Goal: Task Accomplishment & Management: Manage account settings

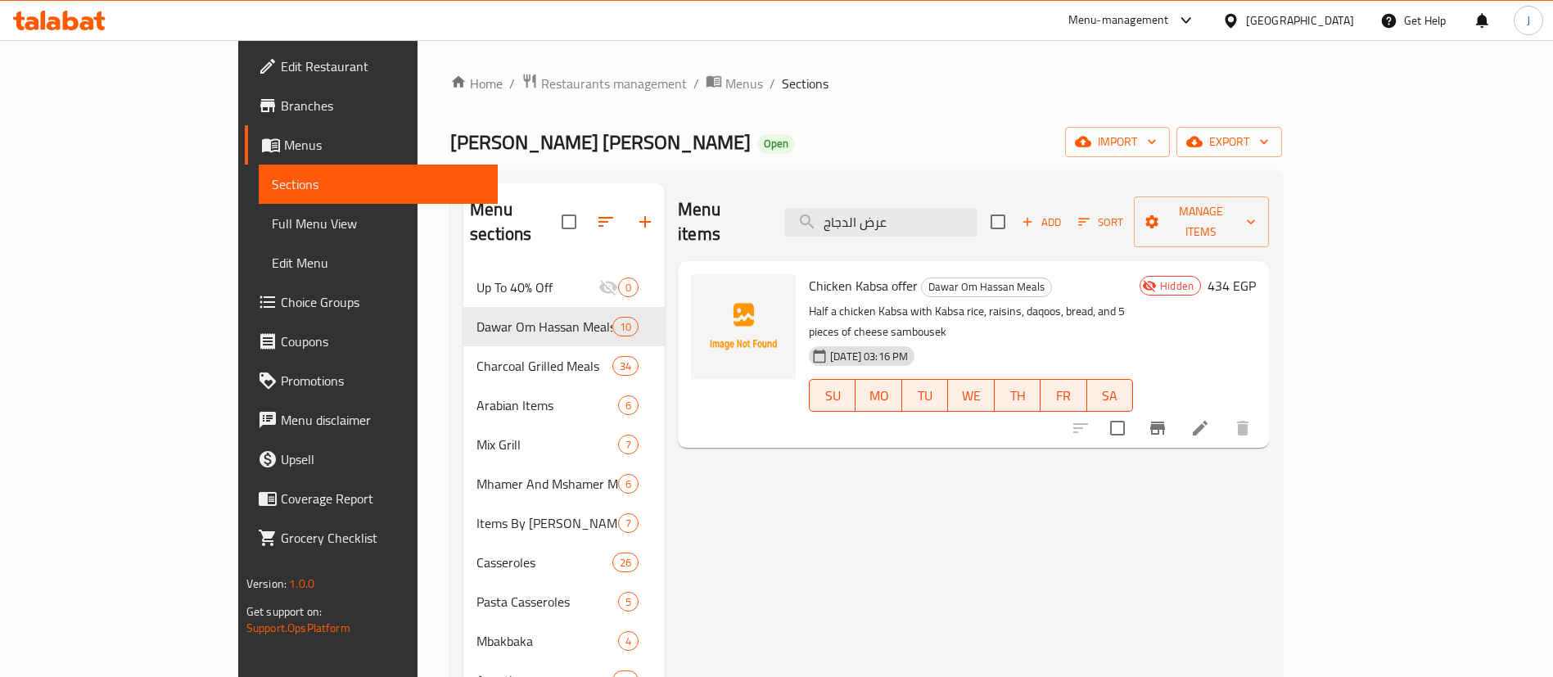
click at [1169, 19] on div "Menu-management" at bounding box center [1118, 21] width 101 height 20
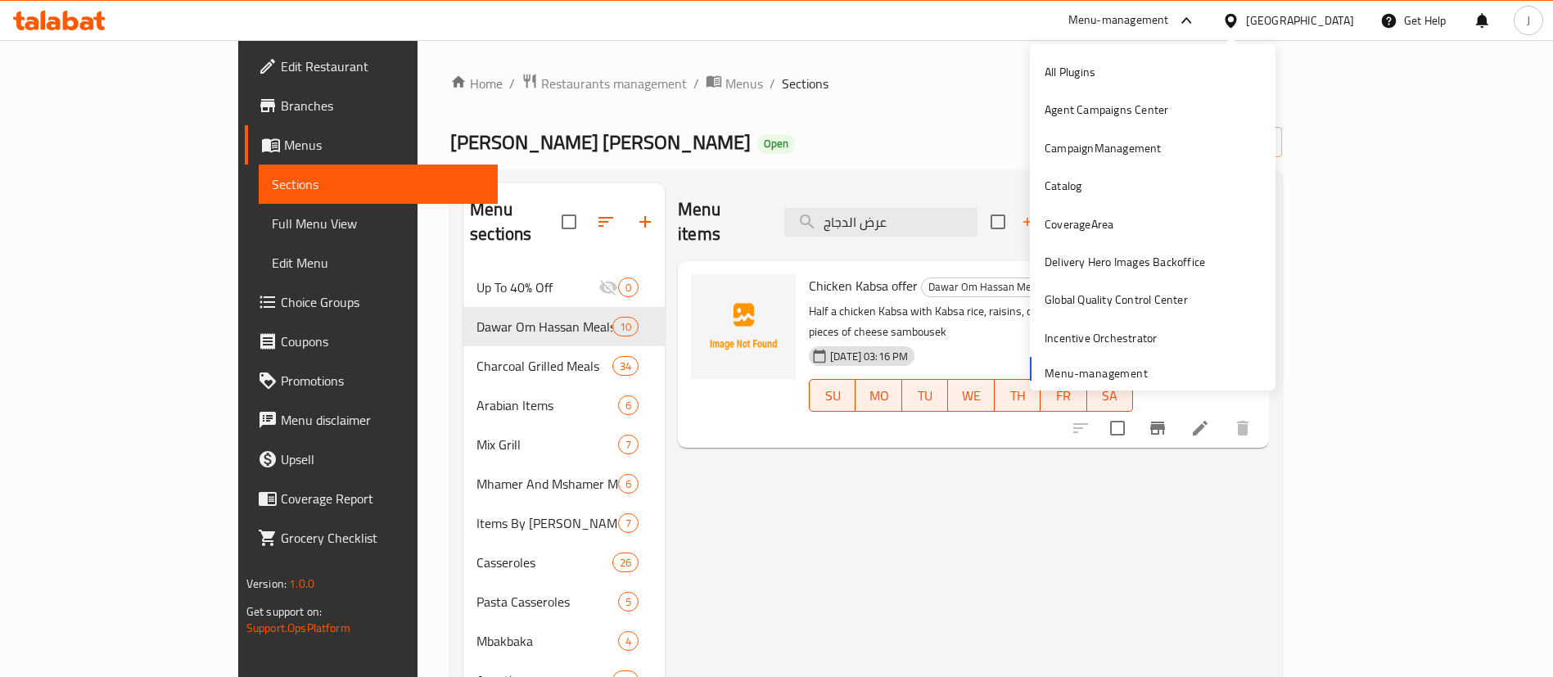
click at [1134, 382] on div "All Plugins Agent Campaigns Center CampaignManagement Catalog CoverageArea Deli…" at bounding box center [1153, 216] width 246 height 347
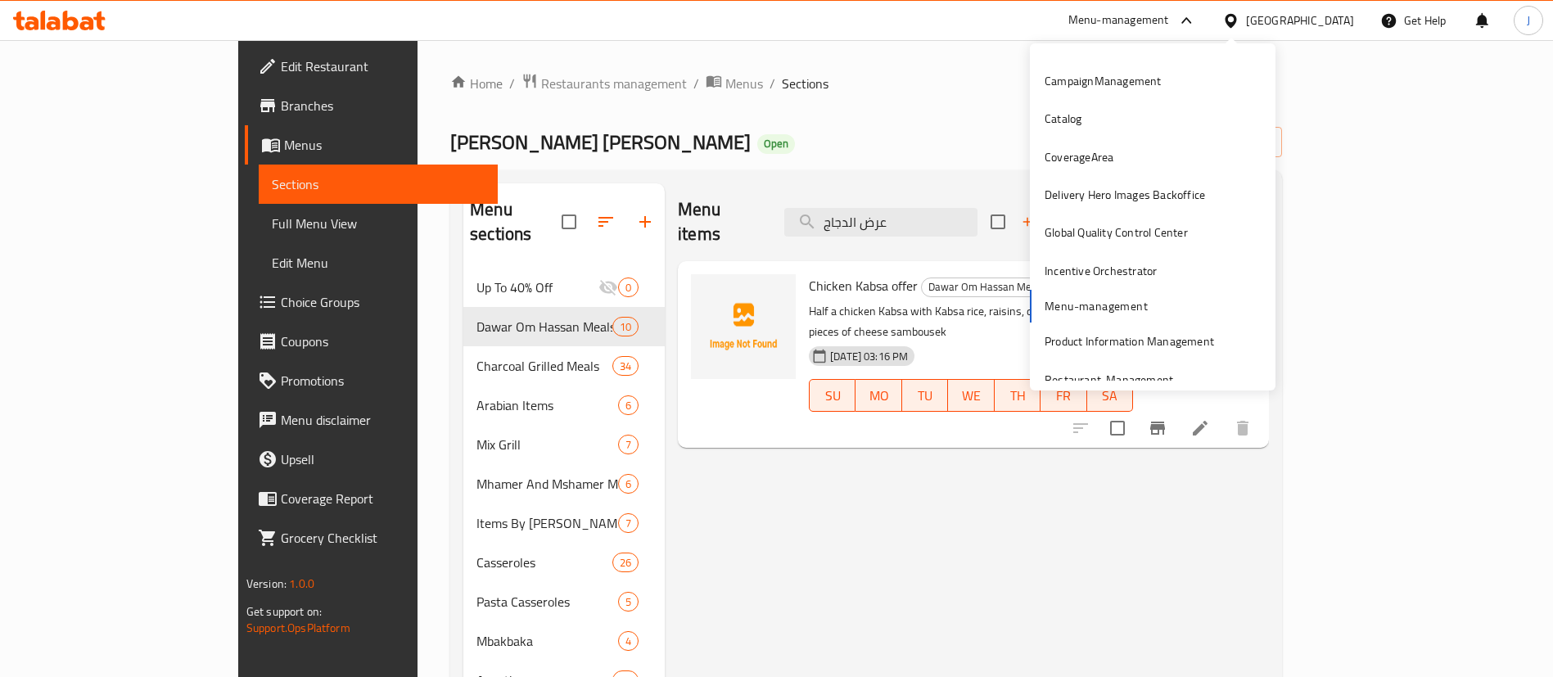
scroll to position [85, 0]
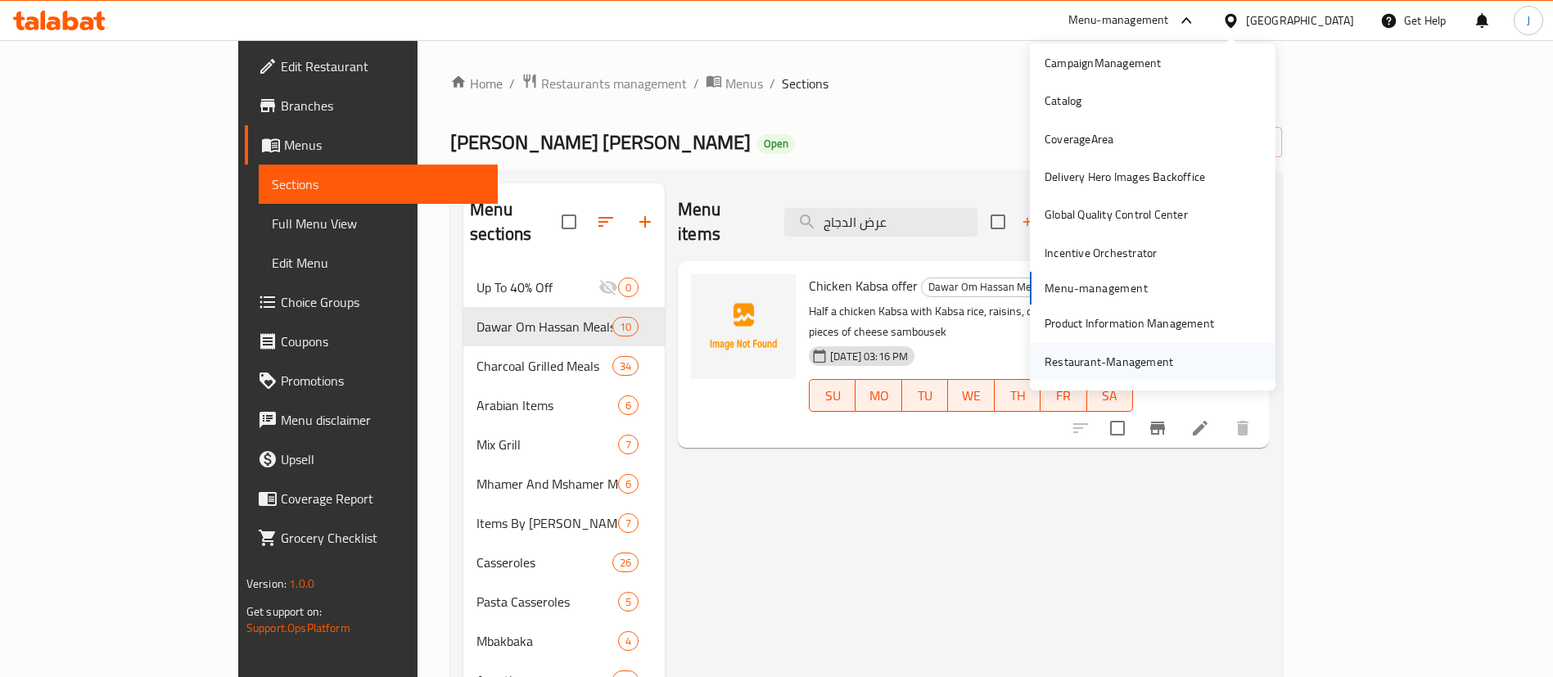
click at [1083, 362] on div "Restaurant-Management" at bounding box center [1109, 362] width 129 height 18
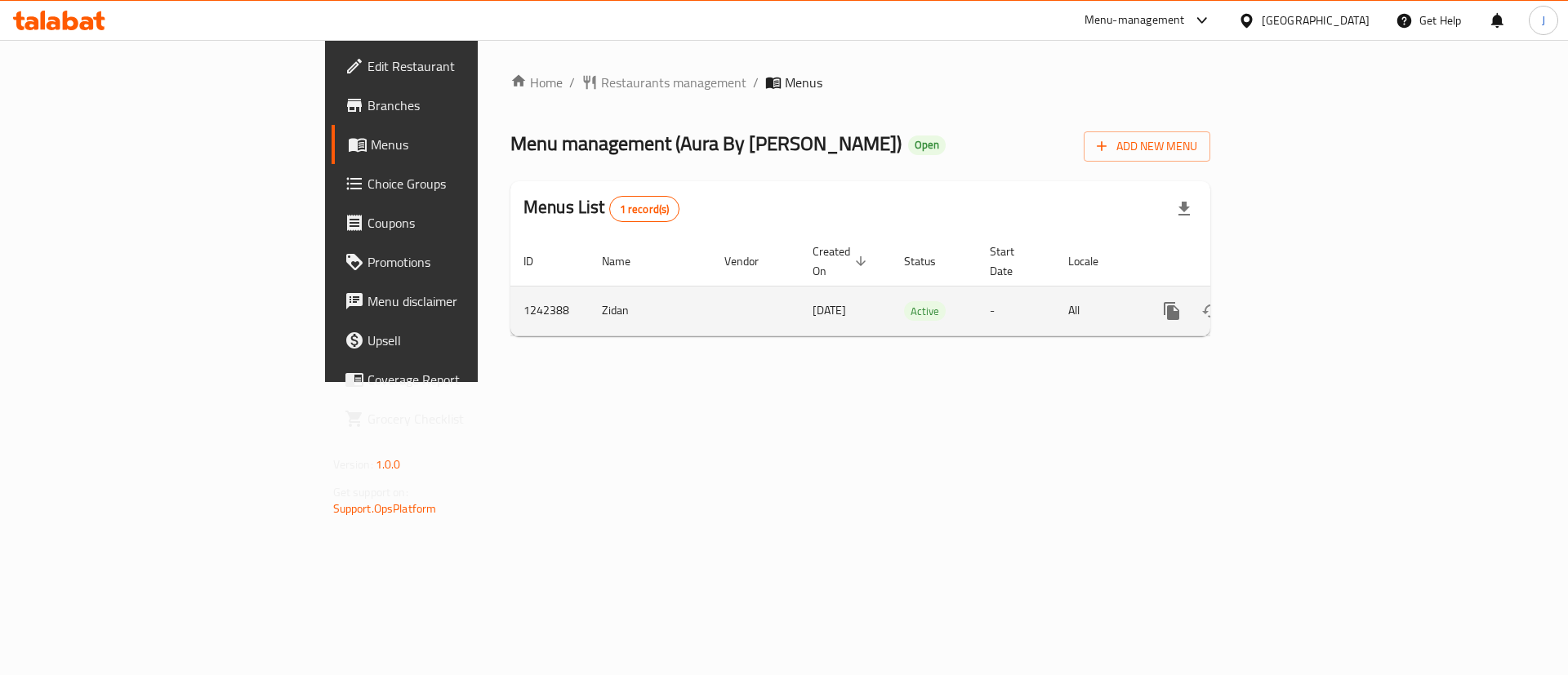
click at [1309, 291] on link "enhanced table" at bounding box center [1289, 310] width 39 height 39
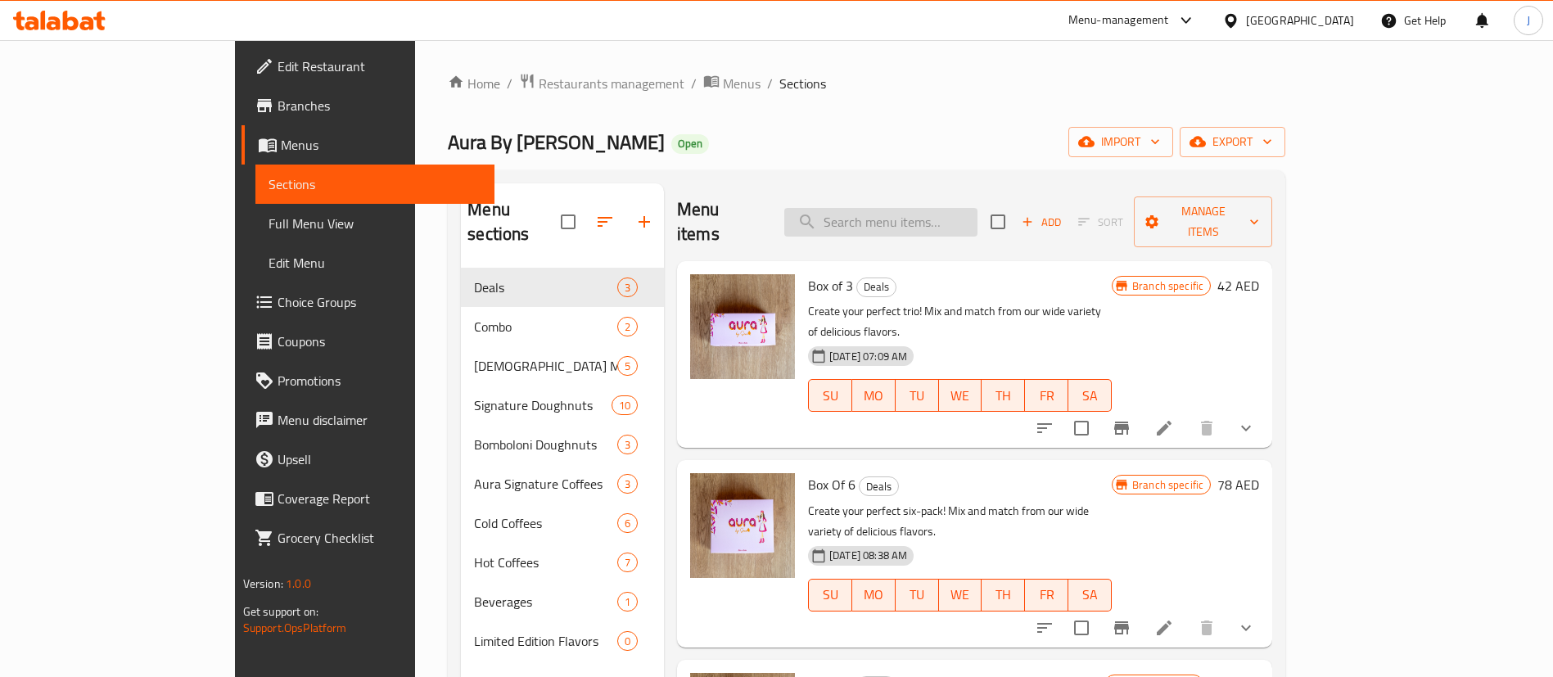
click at [919, 214] on input "search" at bounding box center [880, 222] width 193 height 29
paste input "Box of 3"
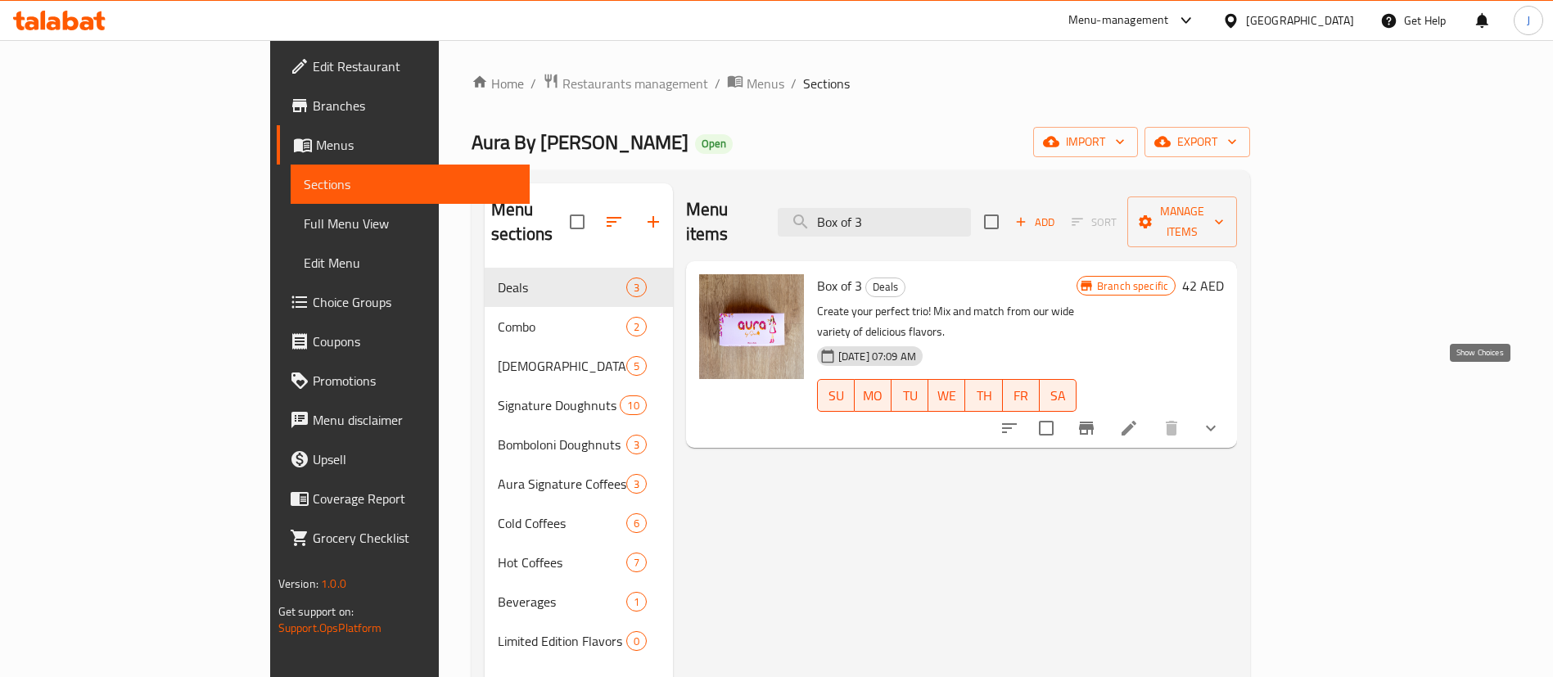
click at [1221, 418] on icon "show more" at bounding box center [1211, 428] width 20 height 20
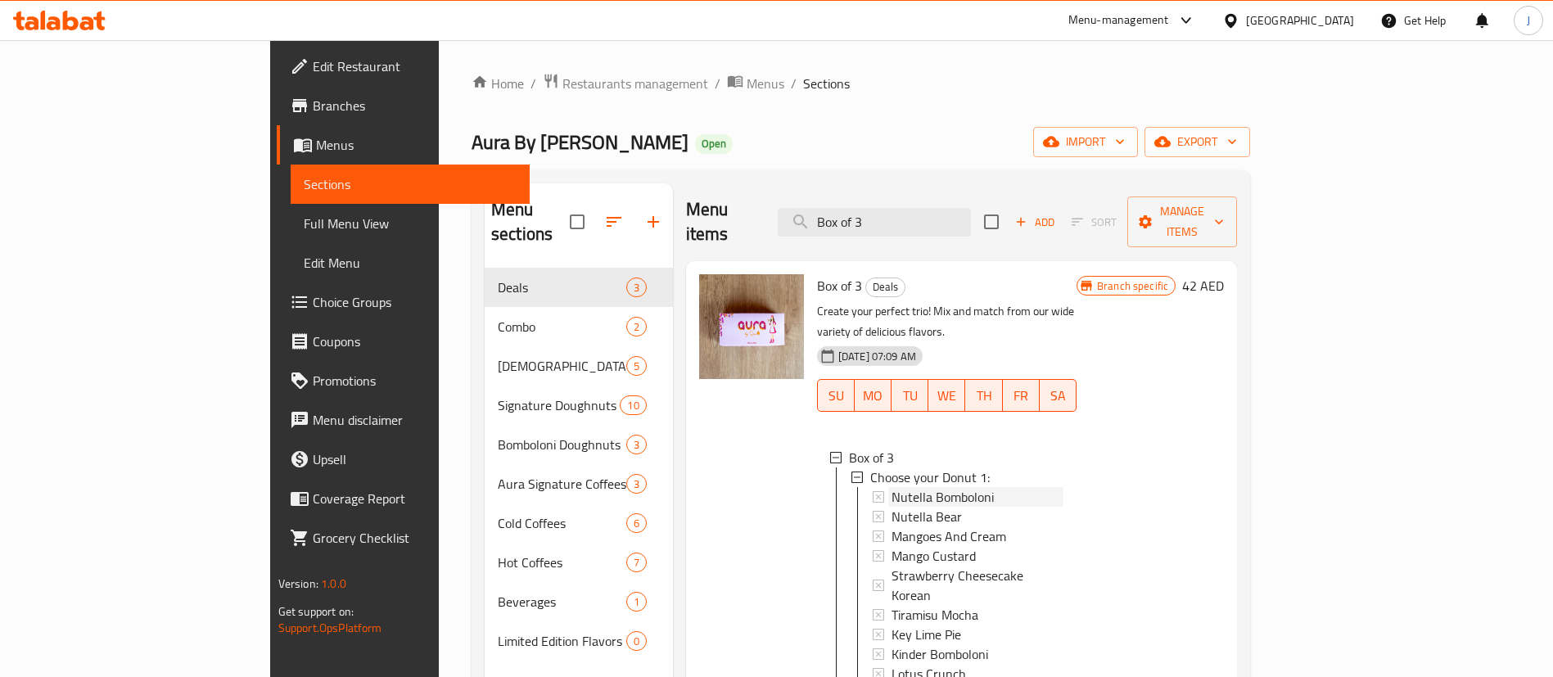
click at [901, 487] on span "Nutella Bomboloni" at bounding box center [943, 497] width 102 height 20
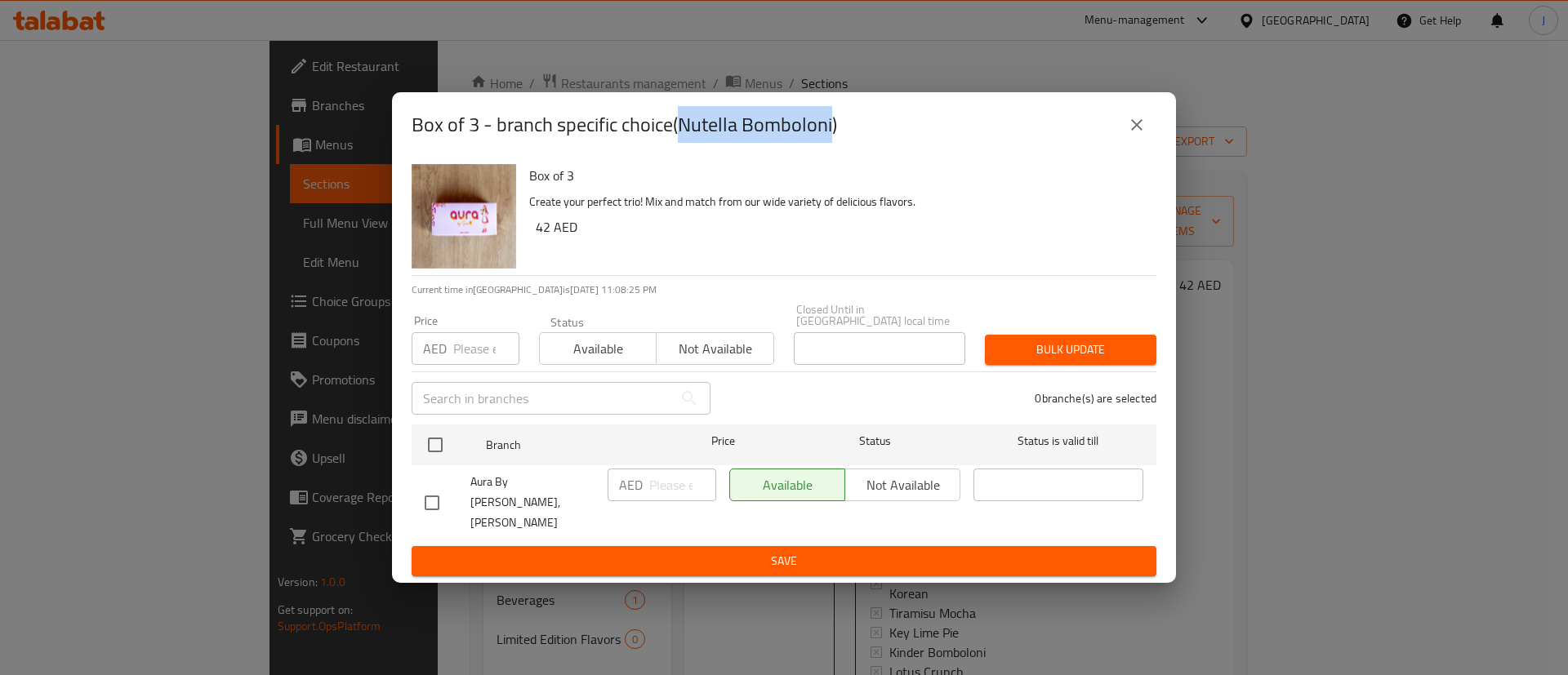
drag, startPoint x: 682, startPoint y: 142, endPoint x: 831, endPoint y: 156, distance: 149.7
click at [831, 138] on h2 "Box of 3 - branch specific choice(Nutella Bomboloni)" at bounding box center [624, 125] width 426 height 26
copy h2 "Nutella Bomboloni"
click at [1141, 135] on icon "close" at bounding box center [1137, 125] width 20 height 20
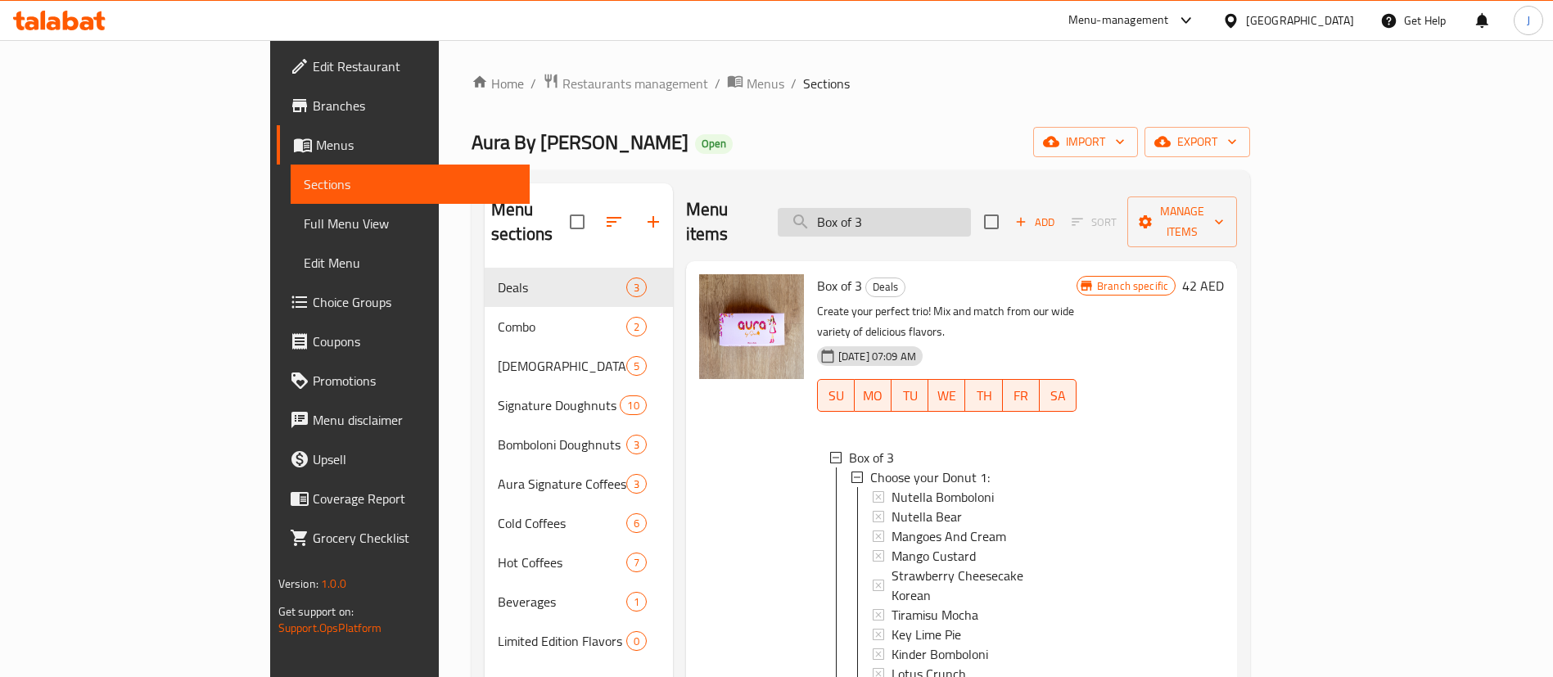
click at [971, 209] on input "Box of 3" at bounding box center [874, 222] width 193 height 29
paste input "Nutella Bomboloni"
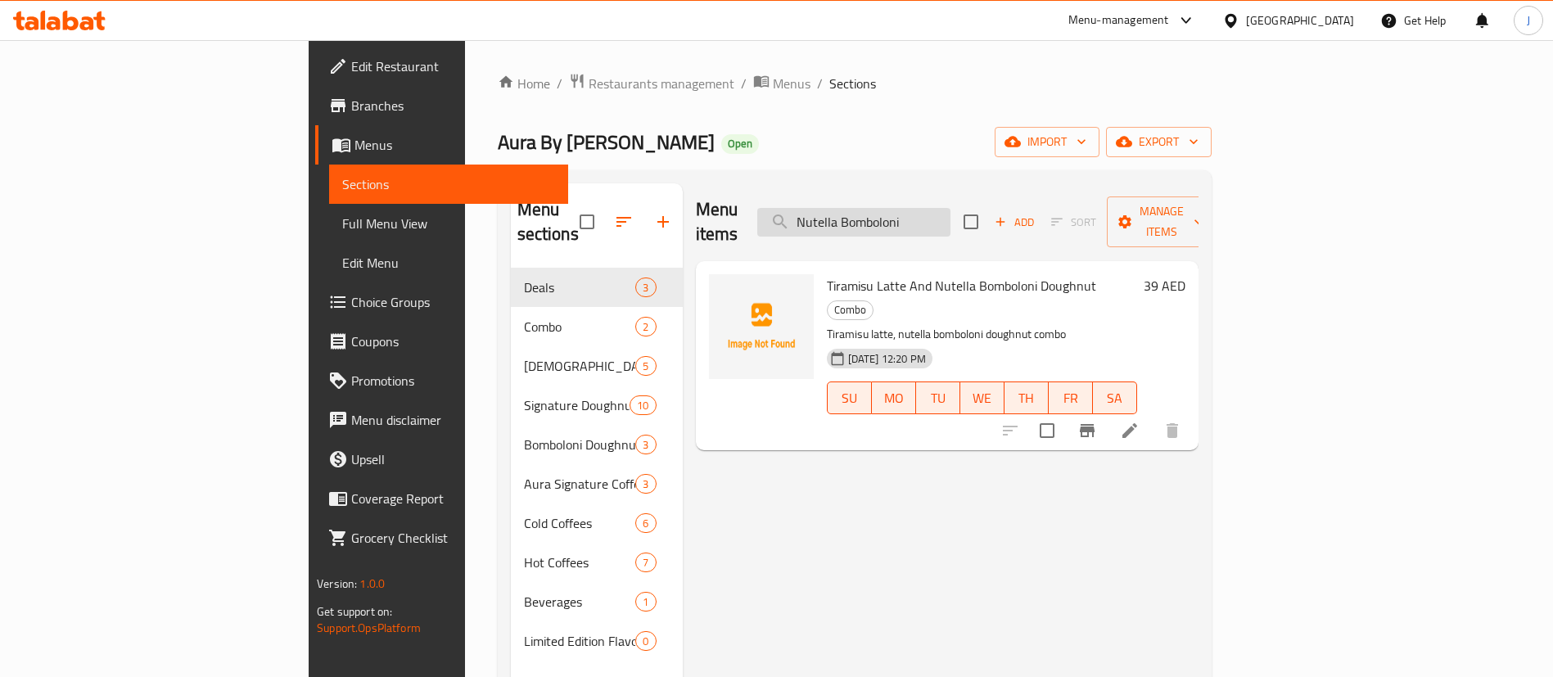
click at [950, 208] on input "Nutella Bomboloni" at bounding box center [853, 222] width 193 height 29
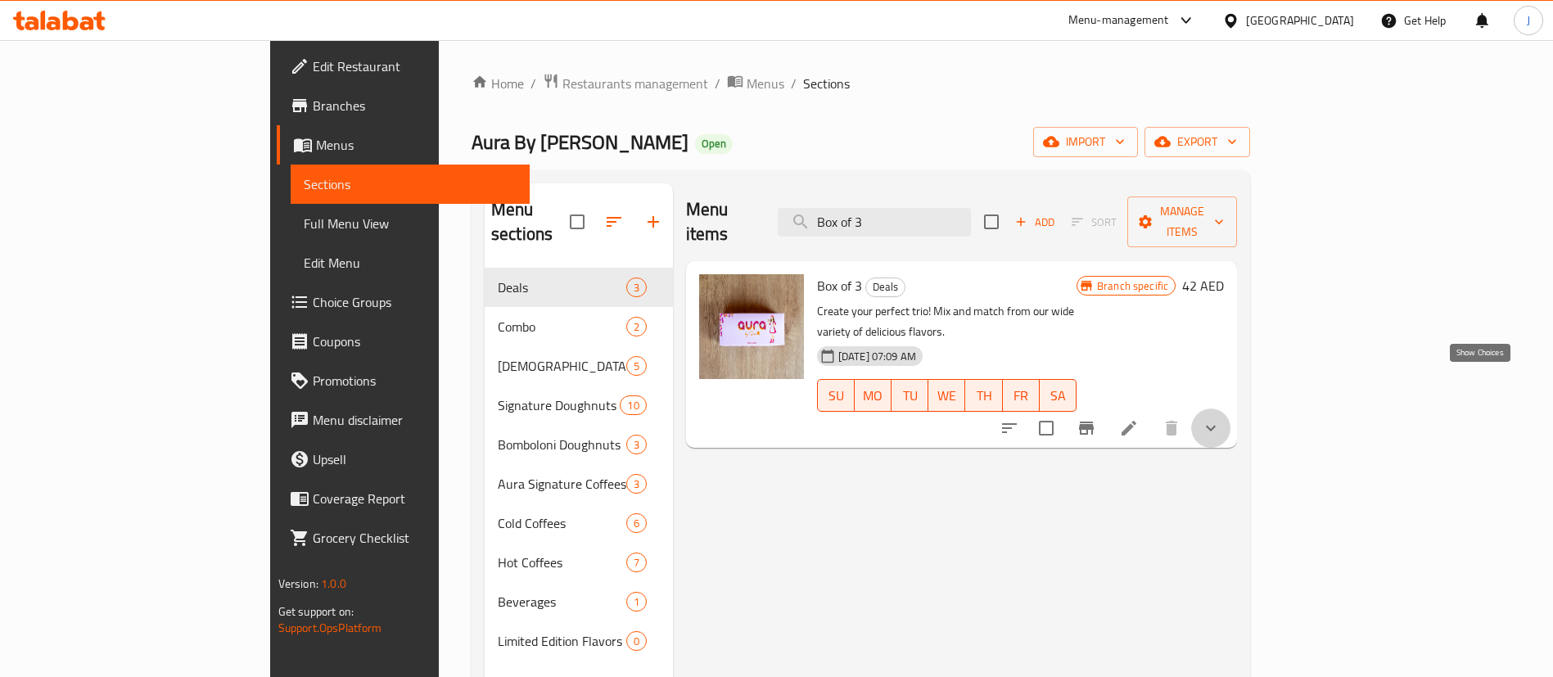
click at [1221, 418] on icon "show more" at bounding box center [1211, 428] width 20 height 20
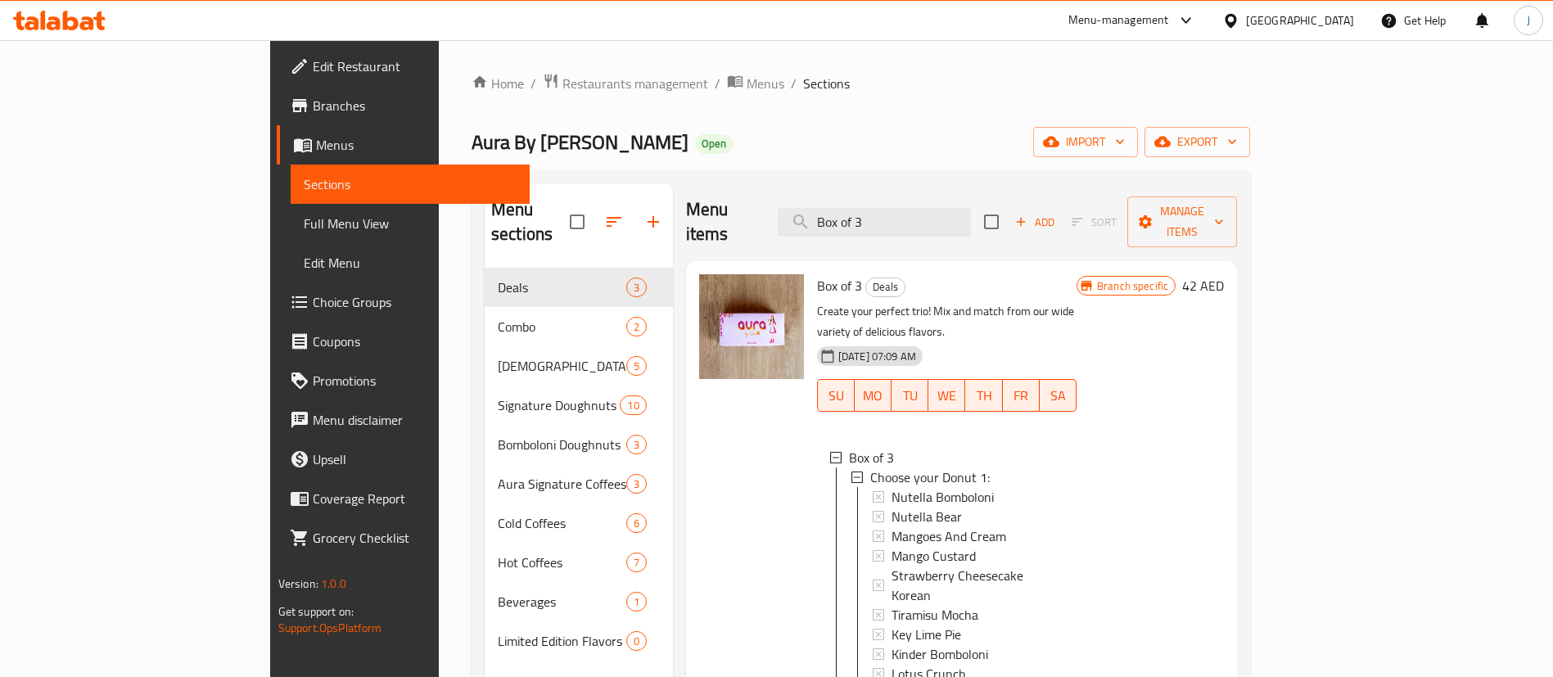
scroll to position [2, 0]
click at [892, 544] on span "Mango Custard" at bounding box center [934, 554] width 84 height 20
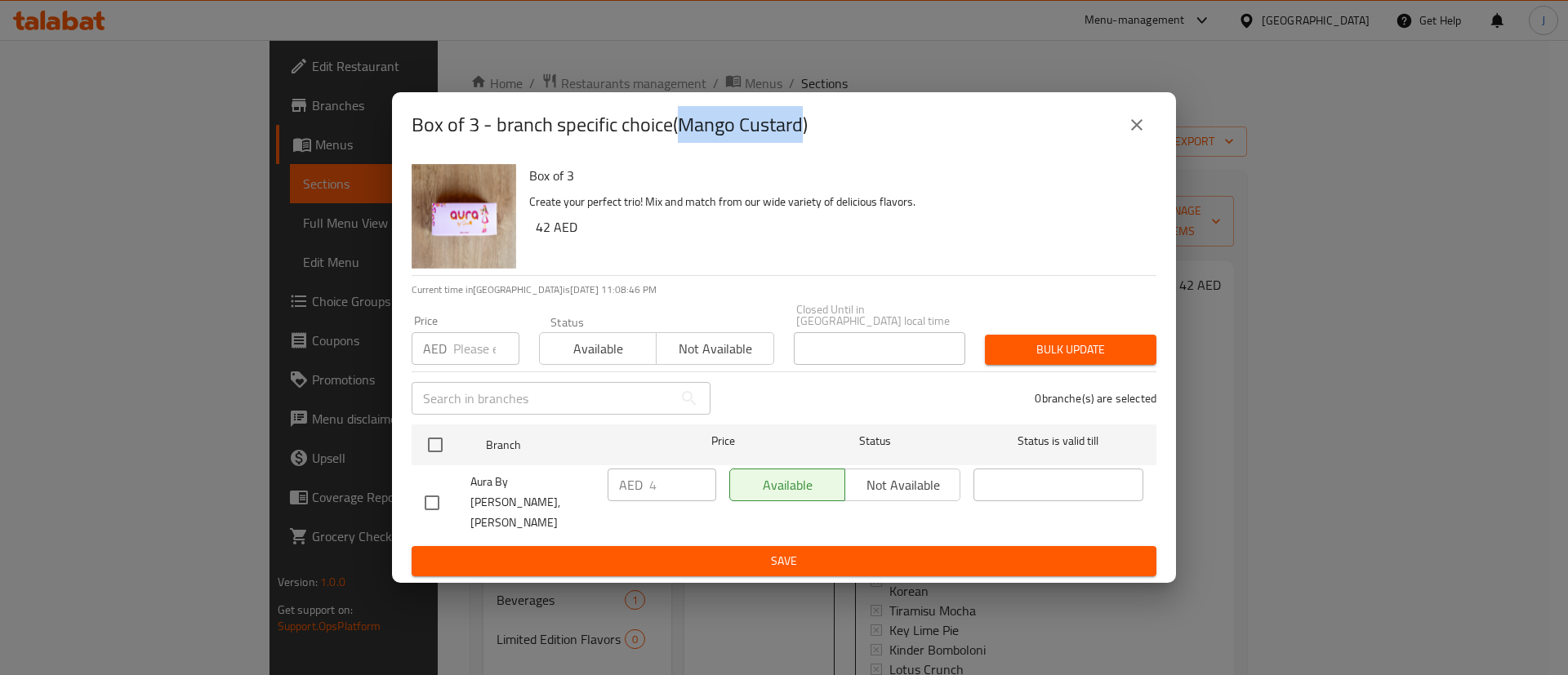
drag, startPoint x: 681, startPoint y: 142, endPoint x: 806, endPoint y: 151, distance: 125.3
click at [806, 138] on h2 "Box of 3 - branch specific choice(Mango Custard)" at bounding box center [609, 125] width 396 height 26
copy h2 "Mango Custard"
click at [1127, 135] on icon "close" at bounding box center [1137, 125] width 20 height 20
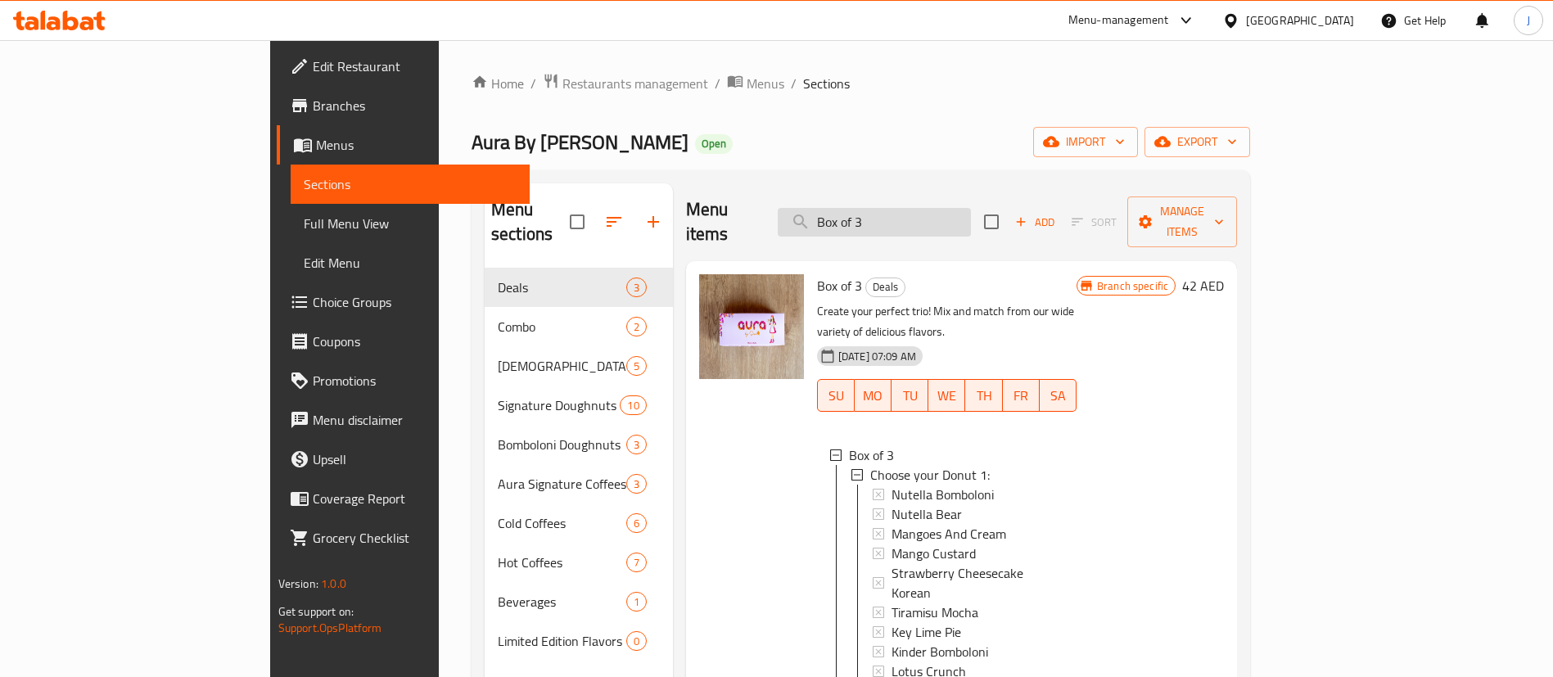
click at [943, 221] on input "Box of 3" at bounding box center [874, 222] width 193 height 29
click at [943, 220] on input "Box of 3" at bounding box center [874, 222] width 193 height 29
paste input "Mango Custard"
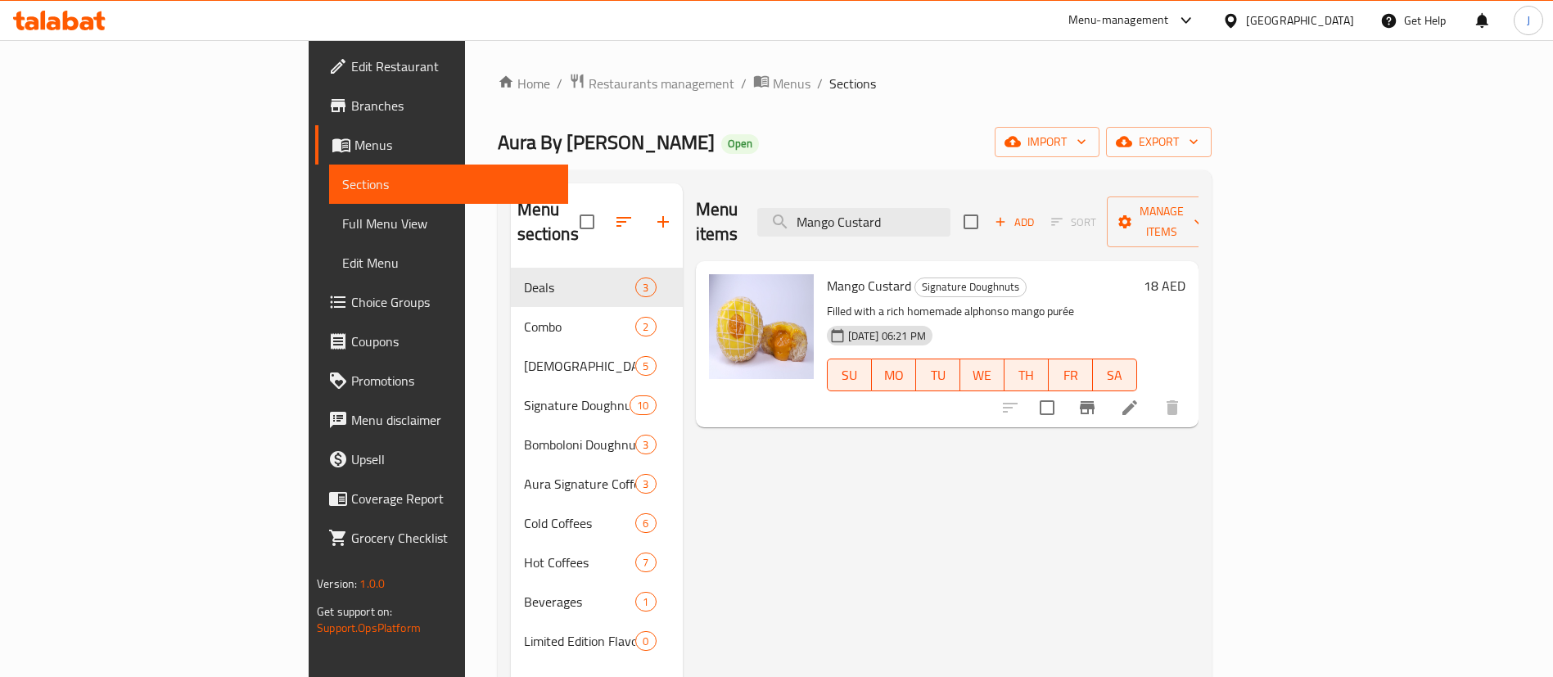
type input "Mango Custard"
click at [1335, 17] on div "United Arab Emirates" at bounding box center [1300, 20] width 108 height 18
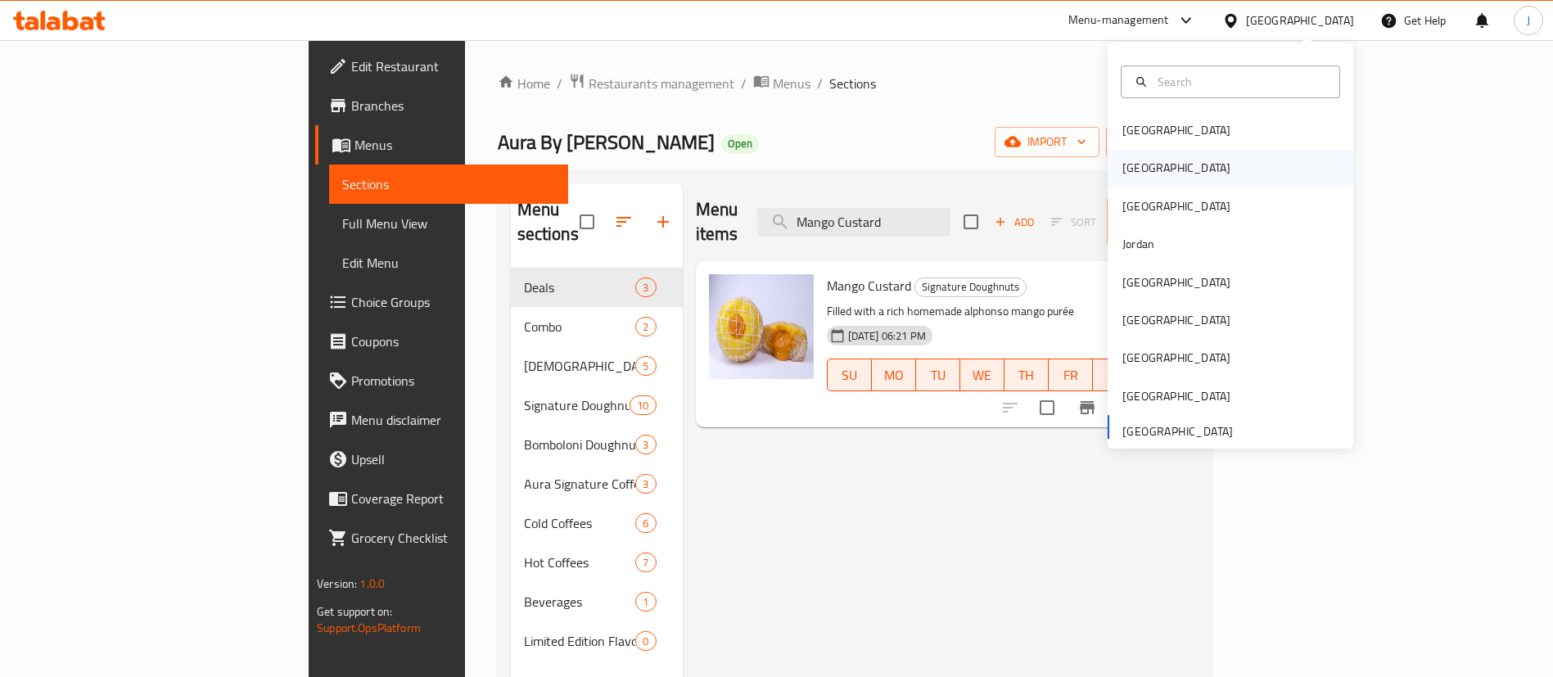
click at [1122, 172] on div "[GEOGRAPHIC_DATA]" at bounding box center [1176, 168] width 108 height 18
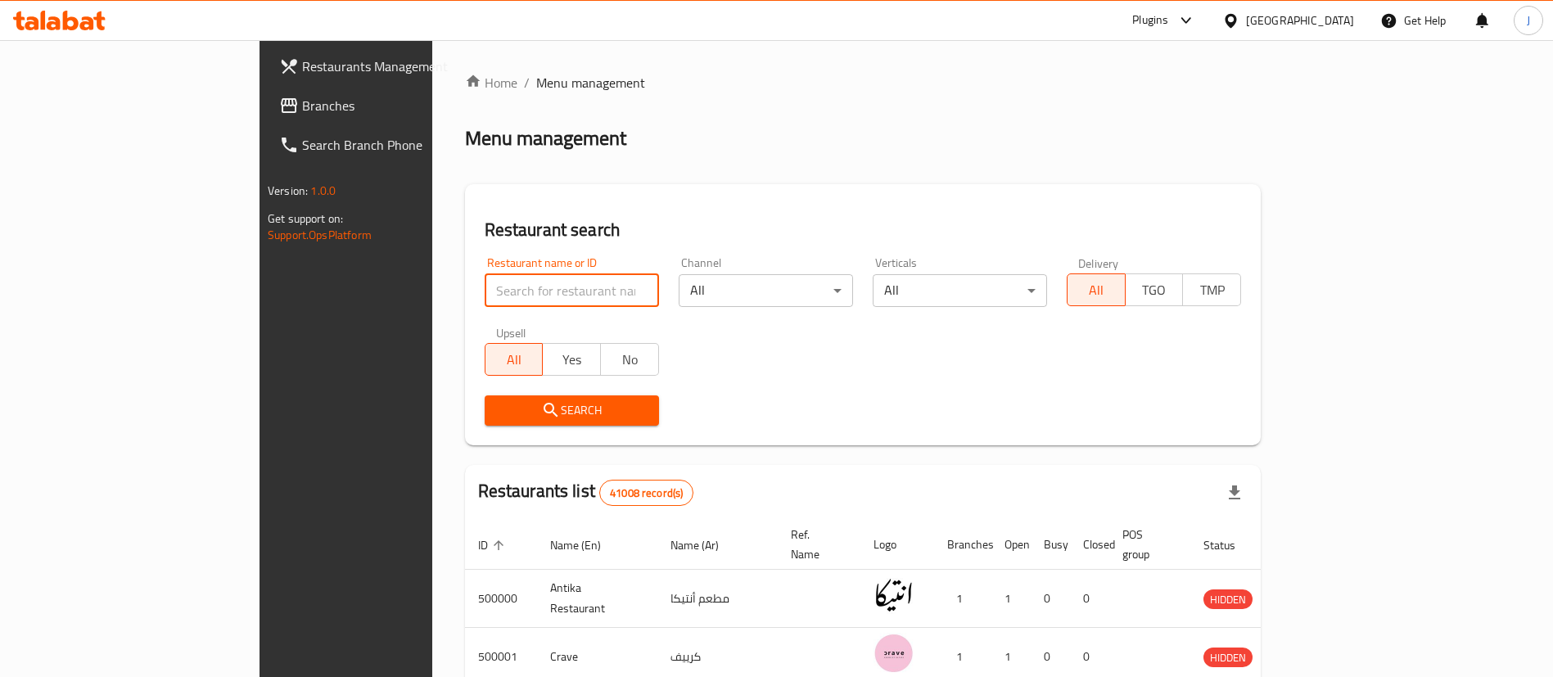
click at [485, 292] on input "search" at bounding box center [572, 290] width 174 height 33
type input "test"
click button "Search" at bounding box center [572, 410] width 174 height 30
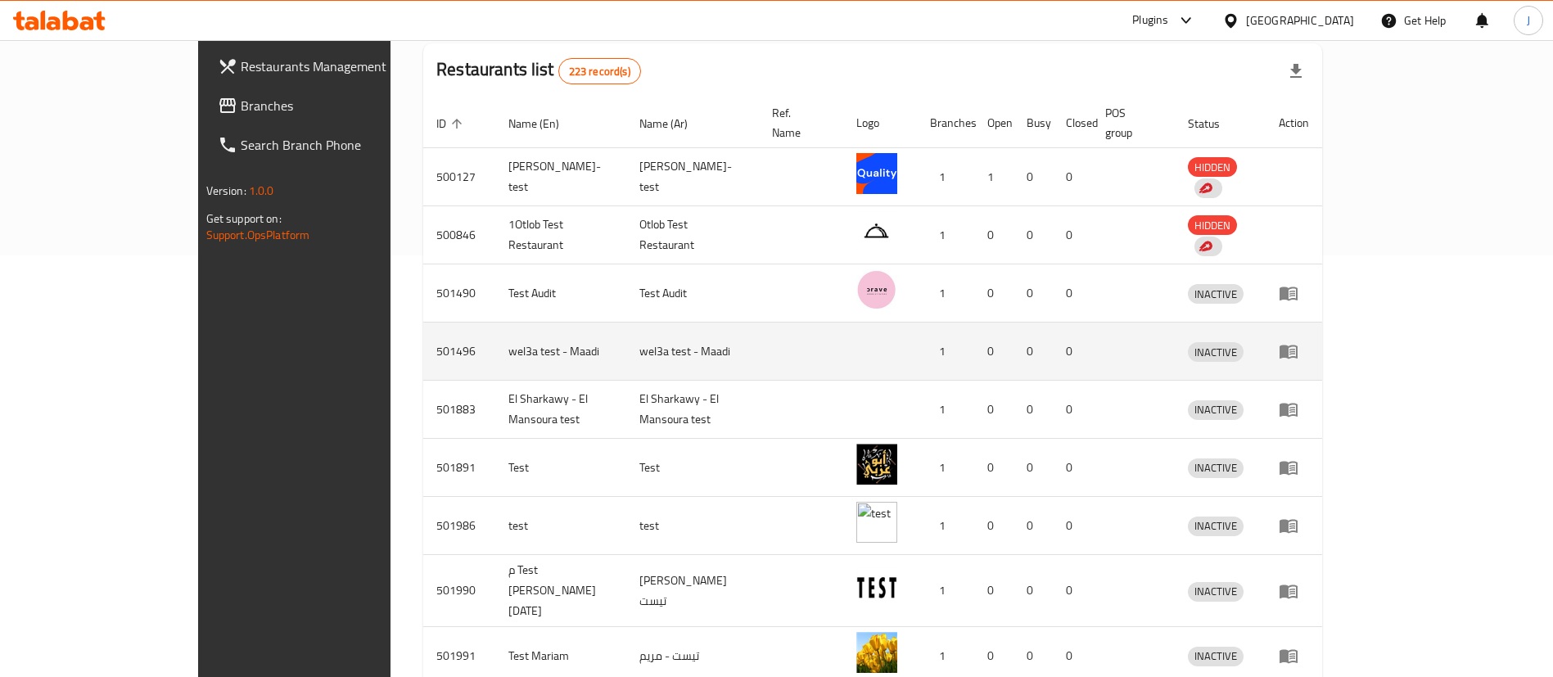
scroll to position [491, 0]
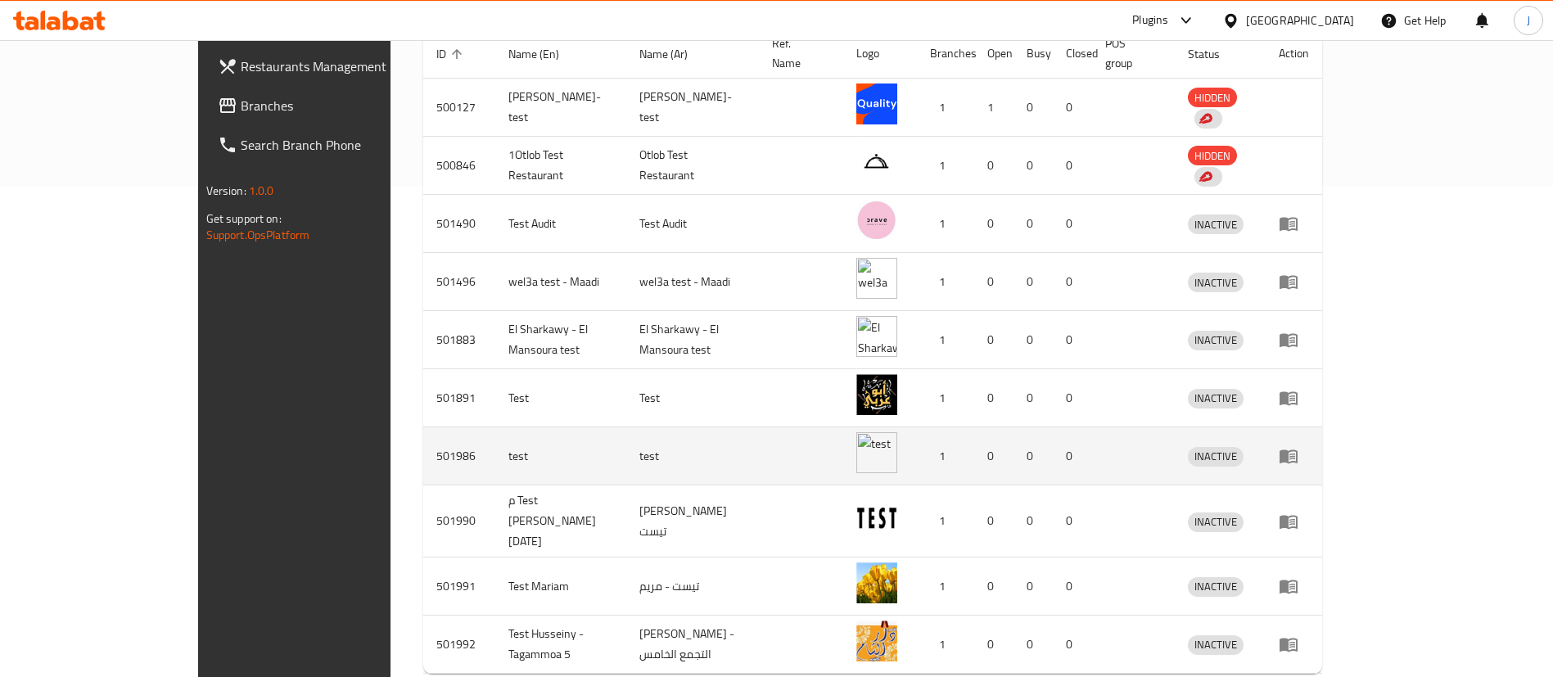
drag, startPoint x: 372, startPoint y: 438, endPoint x: 425, endPoint y: 441, distance: 53.3
click at [495, 441] on td "test" at bounding box center [560, 456] width 131 height 58
click at [1298, 450] on icon "enhanced table" at bounding box center [1289, 457] width 18 height 14
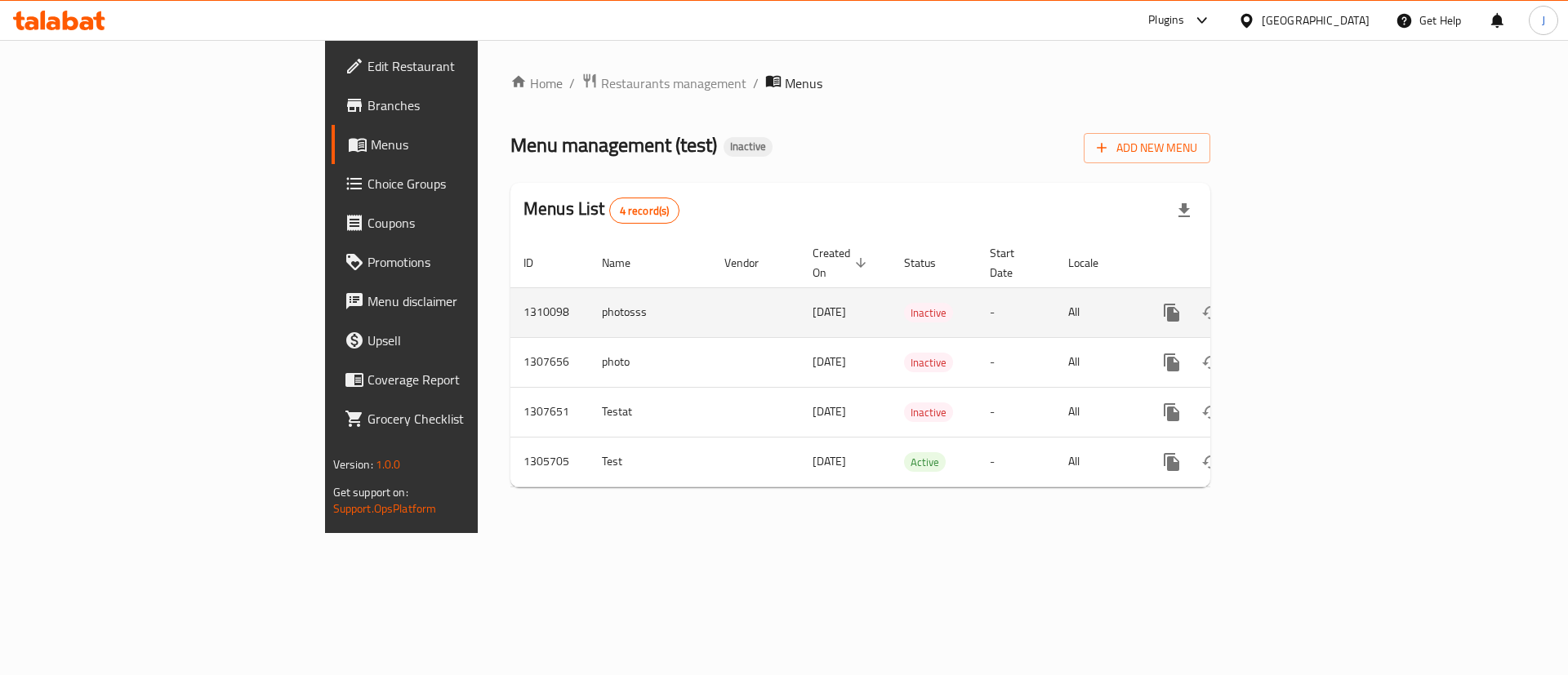
drag, startPoint x: 400, startPoint y: 292, endPoint x: 484, endPoint y: 303, distance: 84.7
click at [588, 302] on td "photosss" at bounding box center [649, 312] width 123 height 50
click at [1299, 303] on icon "enhanced table" at bounding box center [1290, 313] width 20 height 20
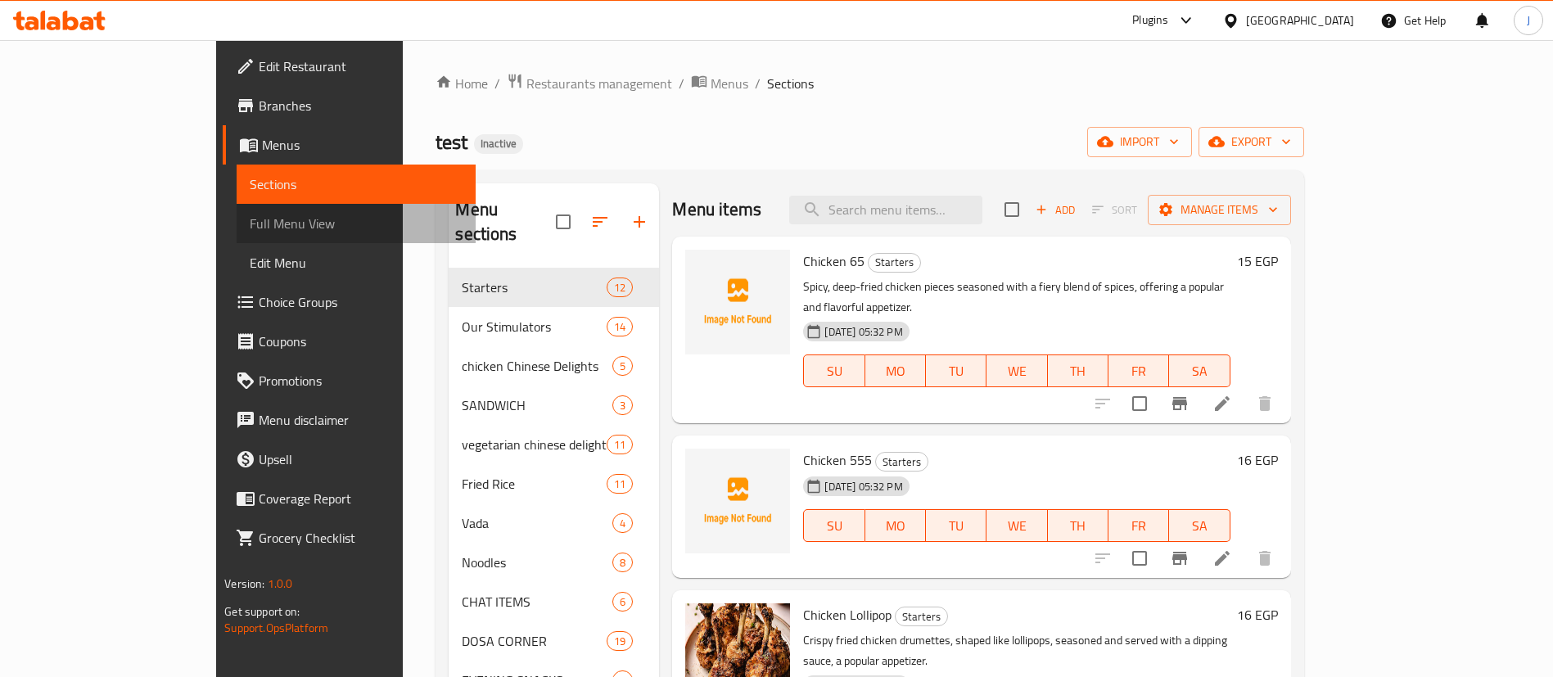
click at [250, 219] on span "Full Menu View" at bounding box center [356, 224] width 213 height 20
